Goal: Entertainment & Leisure: Consume media (video, audio)

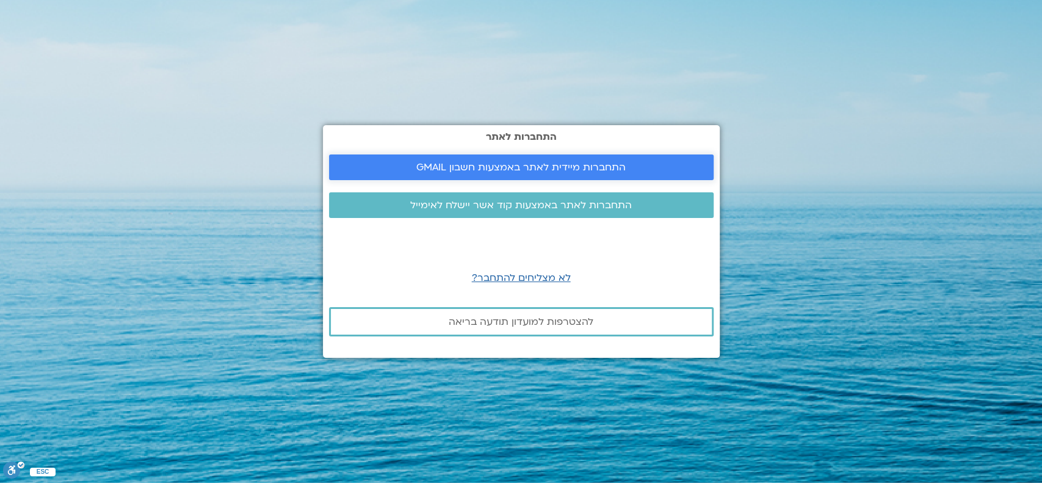
click at [455, 167] on span "התחברות מיידית לאתר באמצעות חשבון GMAIL" at bounding box center [520, 167] width 209 height 11
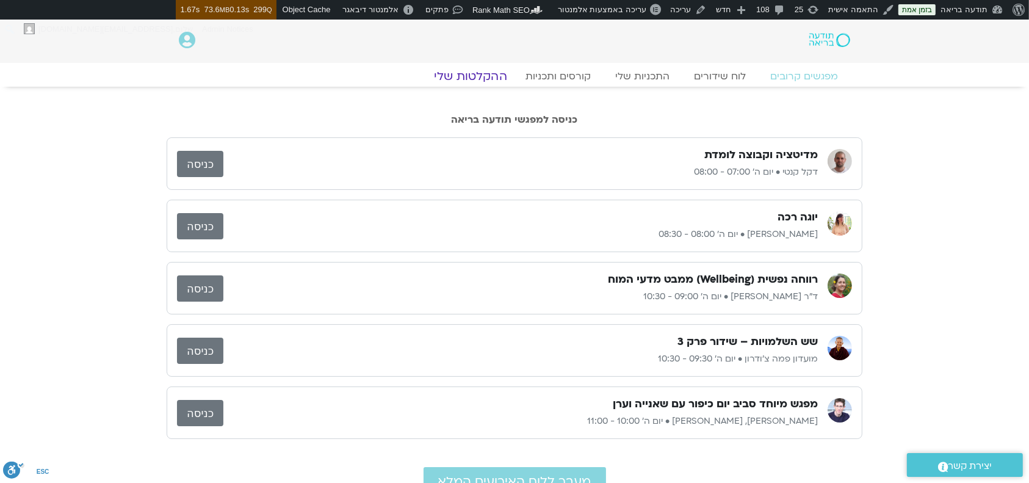
click at [483, 72] on link "ההקלטות שלי" at bounding box center [470, 76] width 103 height 15
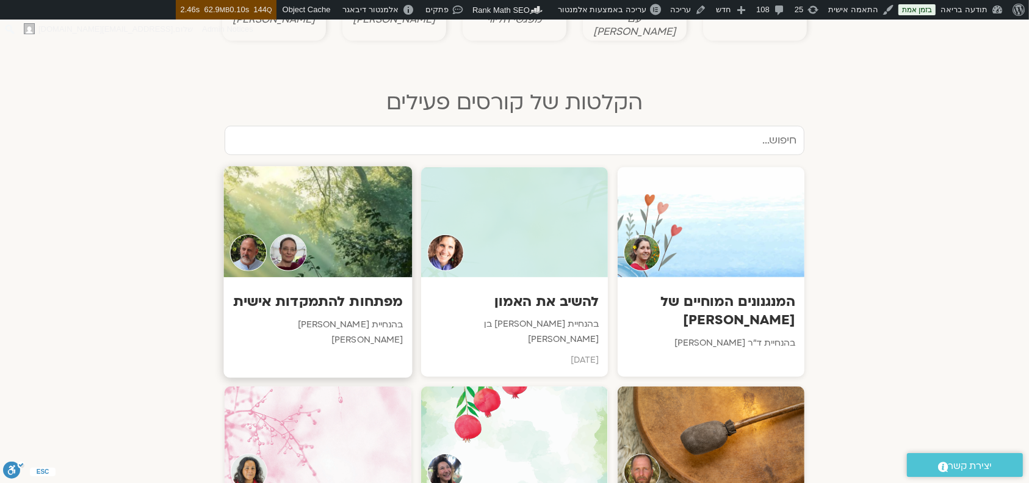
scroll to position [733, 0]
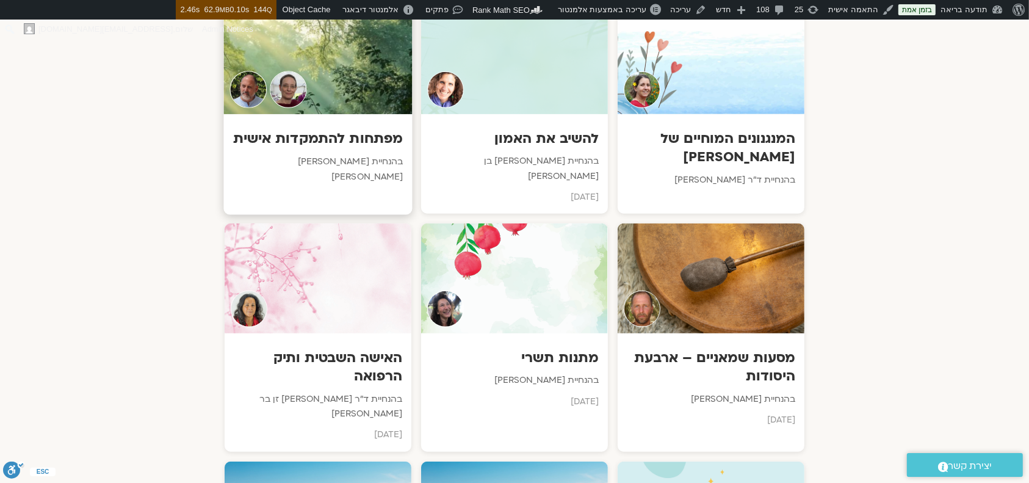
click at [269, 57] on div at bounding box center [317, 58] width 189 height 111
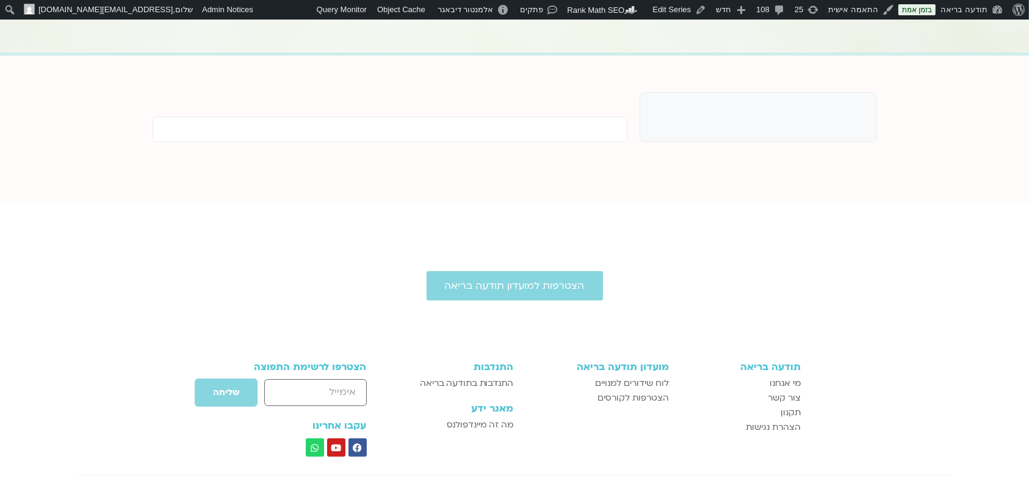
scroll to position [81, 0]
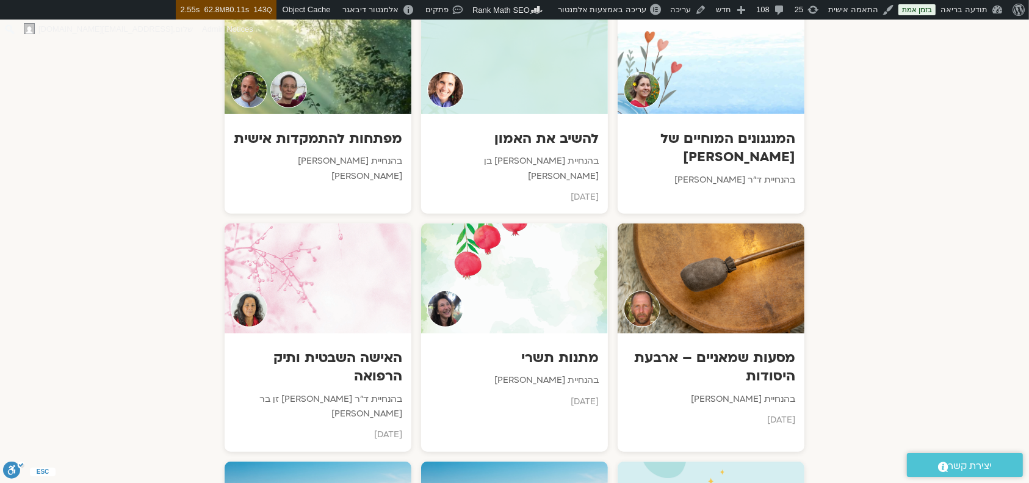
scroll to position [896, 0]
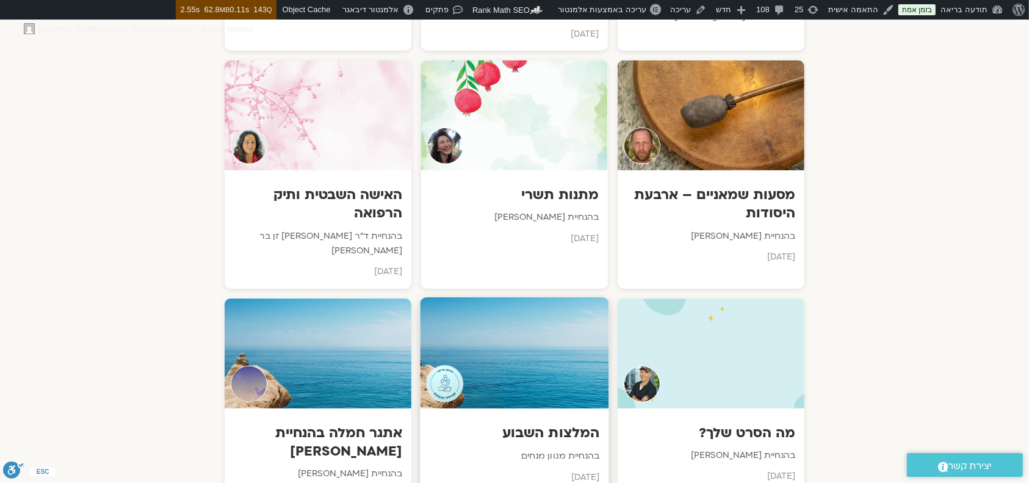
click at [534, 297] on div at bounding box center [514, 352] width 189 height 111
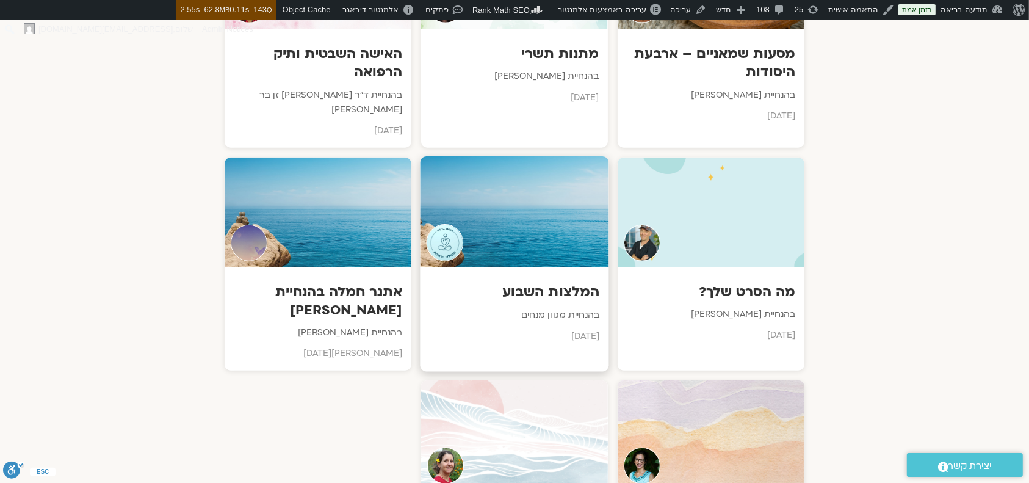
scroll to position [1059, 0]
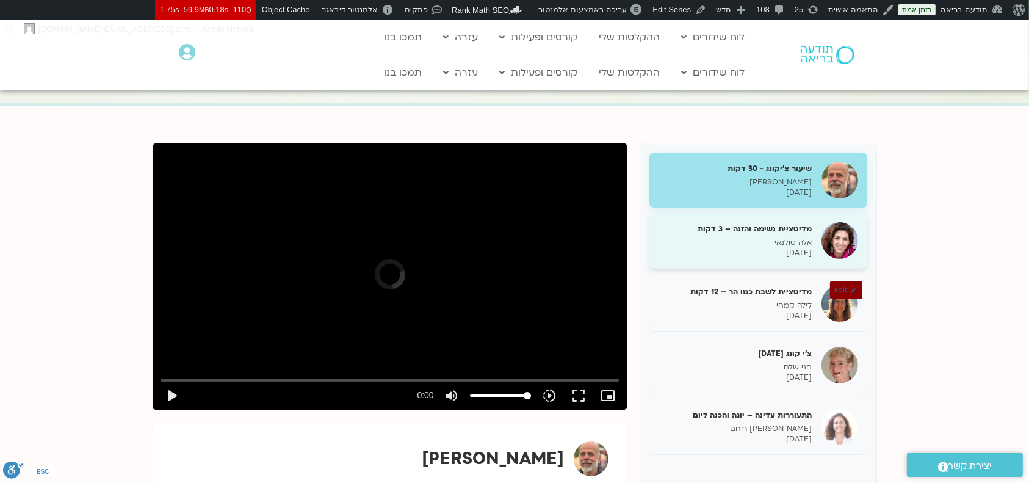
scroll to position [244, 0]
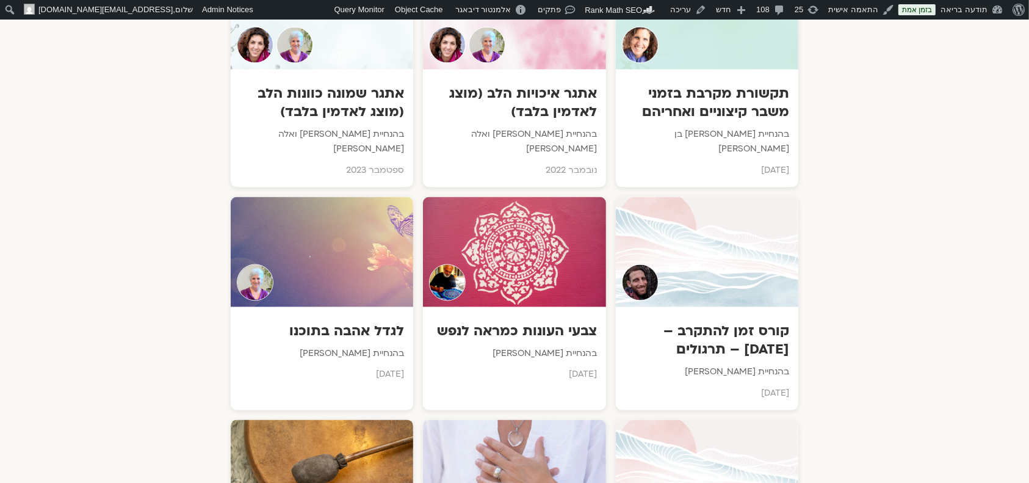
scroll to position [2075, 0]
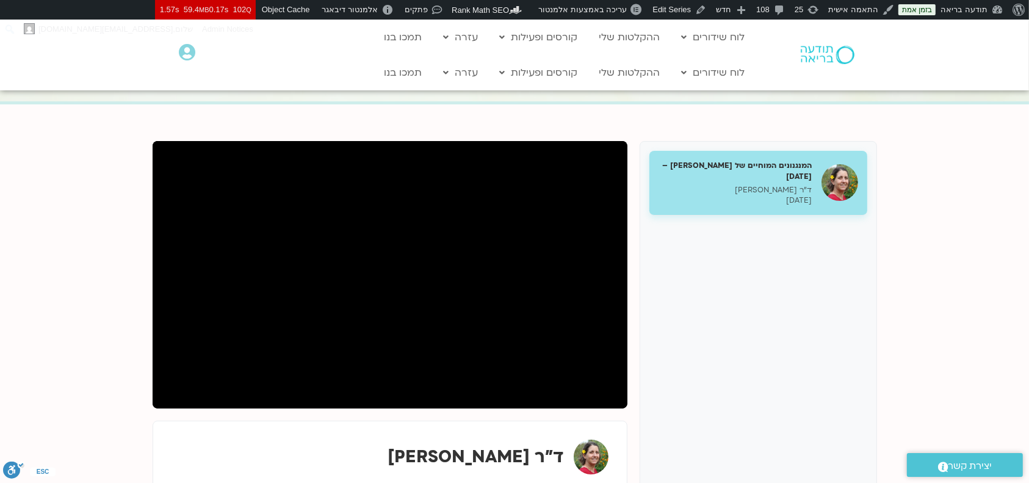
scroll to position [81, 0]
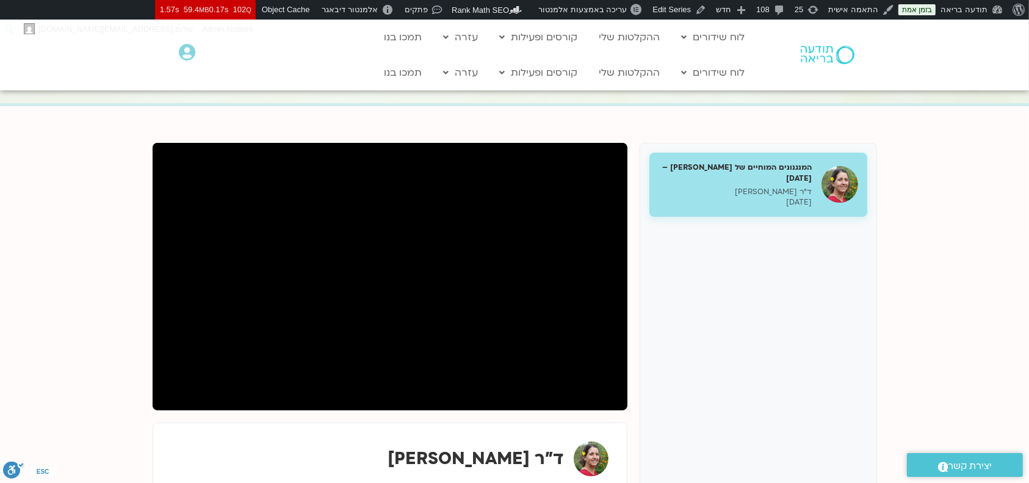
click at [37, 231] on section "המנגנונים המוחיים של [PERSON_NAME] – [DATE] ד"ר [PERSON_NAME] [DATE] Edit ד"ר […" at bounding box center [514, 370] width 1029 height 529
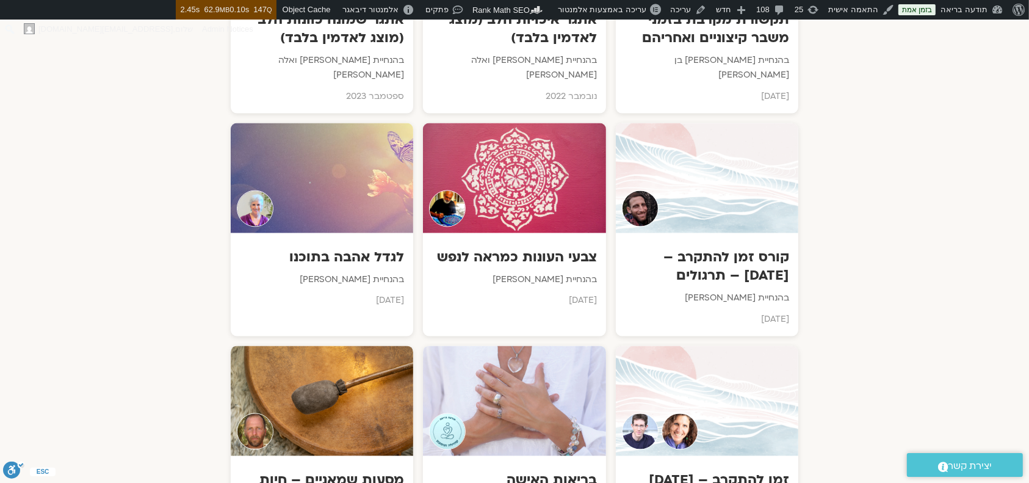
scroll to position [2305, 0]
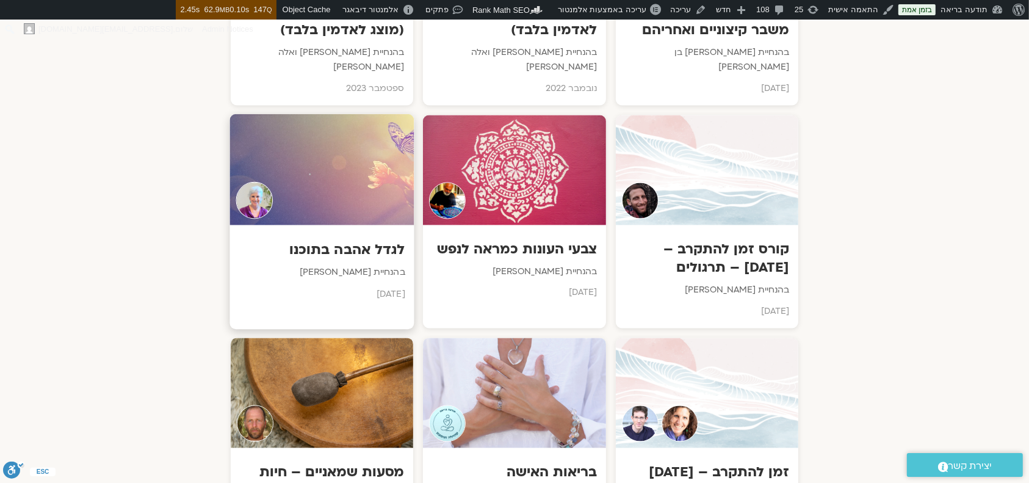
click at [284, 118] on div at bounding box center [322, 169] width 184 height 111
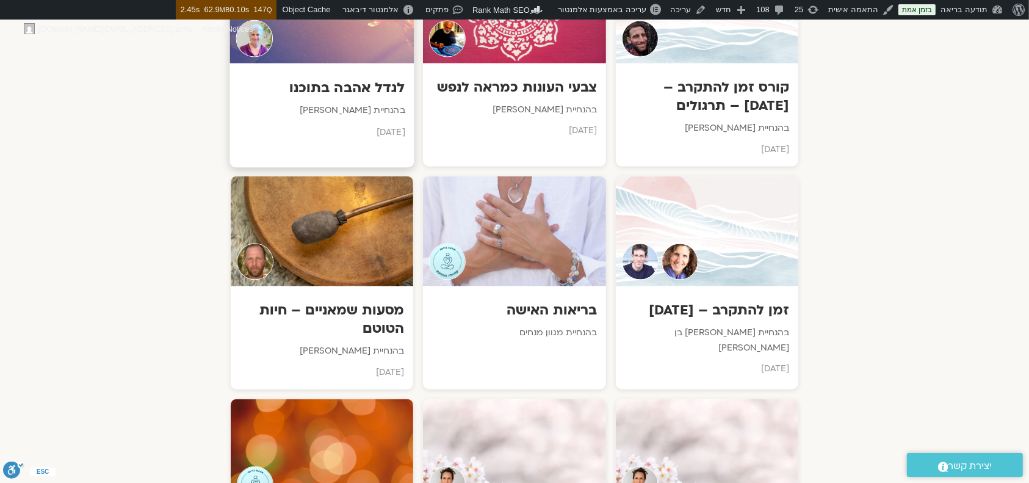
scroll to position [2524, 0]
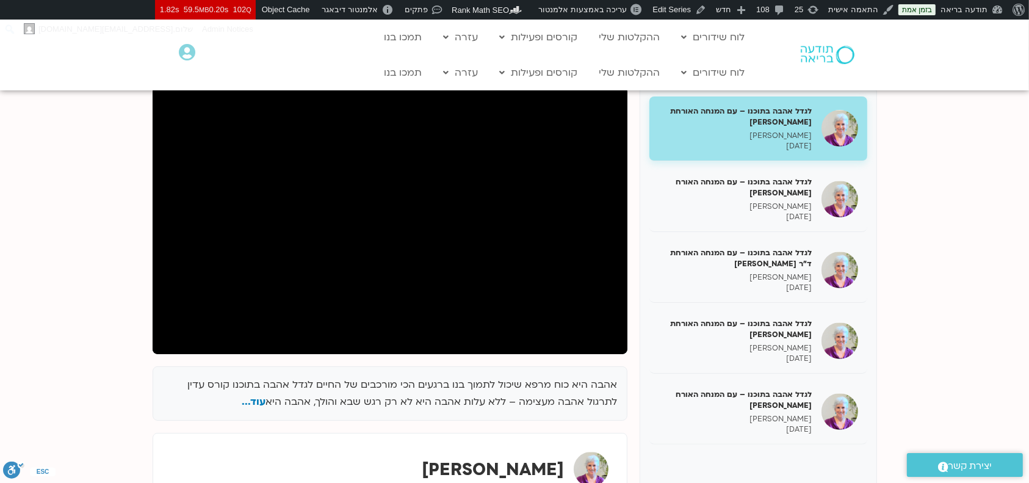
scroll to position [162, 0]
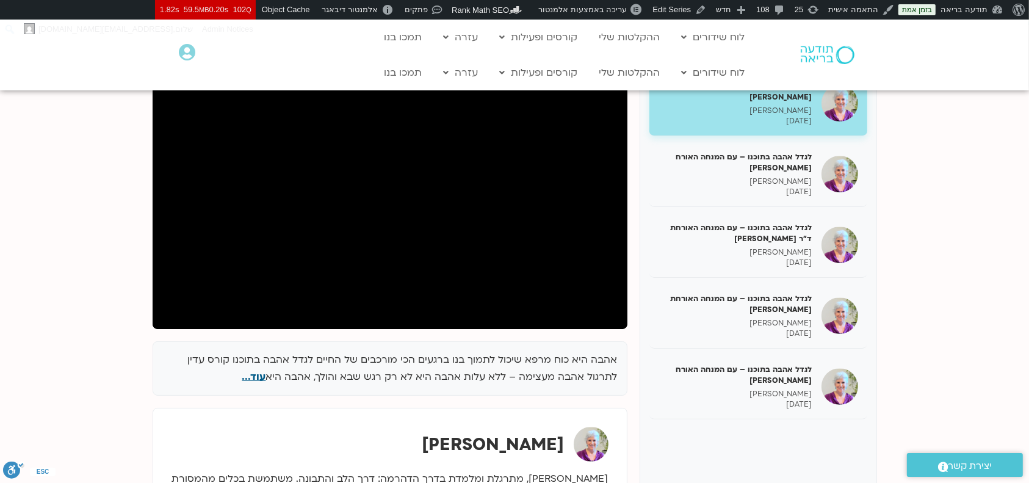
click at [260, 375] on span "עוד..." at bounding box center [254, 376] width 24 height 13
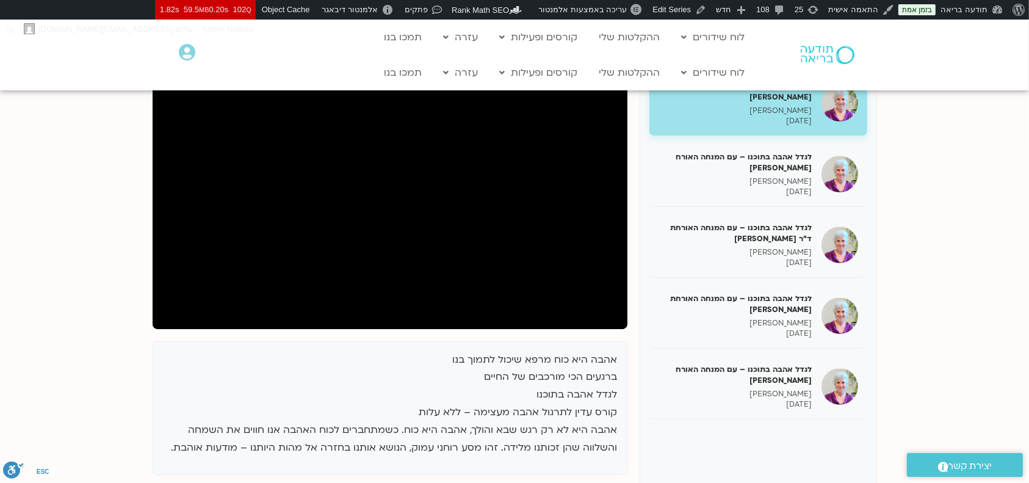
click at [537, 383] on p "אהבה היא כוח מרפא שיכול לתמוך בנו ברגעים הכי מורכבים של החיים לגדל אהבה בתוכנו …" at bounding box center [389, 404] width 455 height 106
click at [549, 363] on p "אהבה היא כוח מרפא שיכול לתמוך בנו ברגעים הכי מורכבים של החיים לגדל אהבה בתוכנו …" at bounding box center [389, 404] width 455 height 106
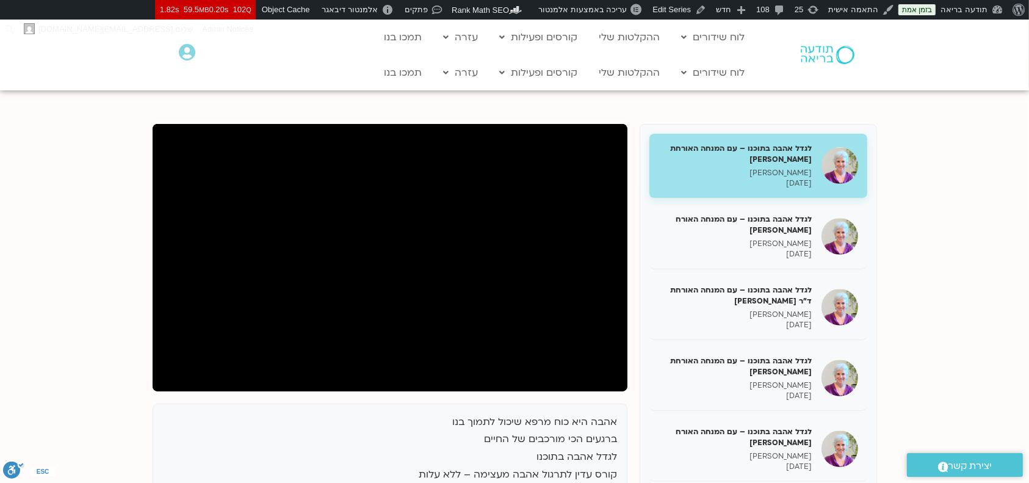
scroll to position [81, 0]
